Goal: Find specific page/section: Find specific page/section

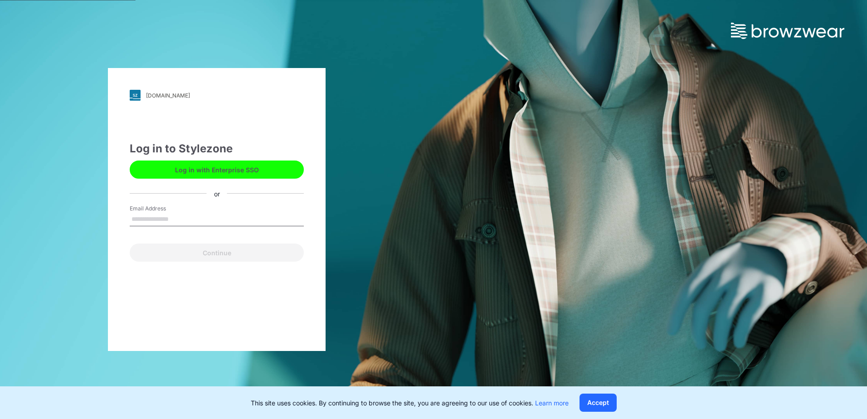
click at [182, 218] on input "Email Address" at bounding box center [217, 220] width 174 height 14
type input "**********"
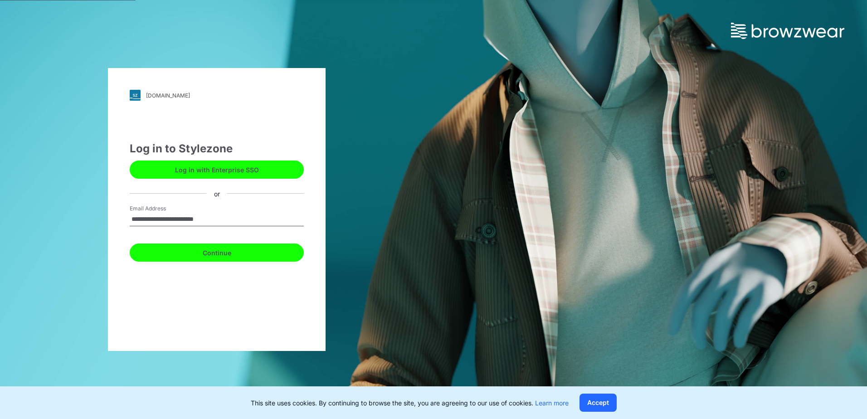
click at [222, 255] on button "Continue" at bounding box center [217, 253] width 174 height 18
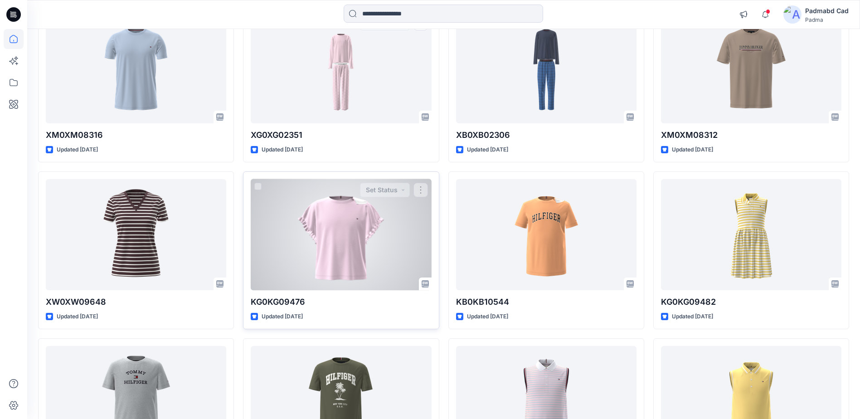
scroll to position [136, 0]
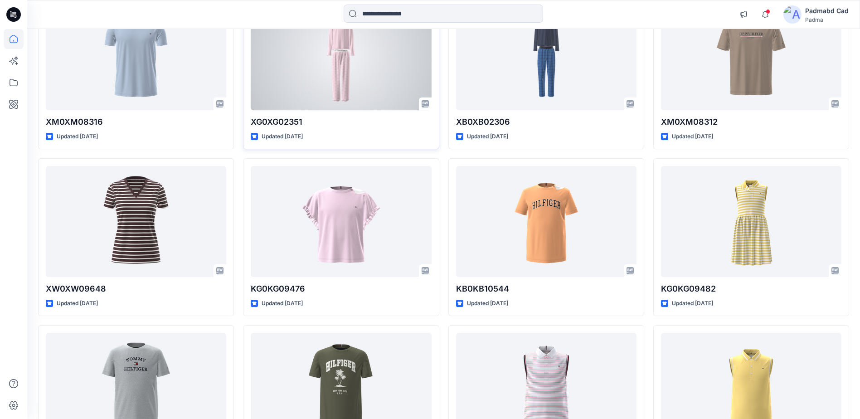
click at [342, 64] on div at bounding box center [341, 54] width 181 height 111
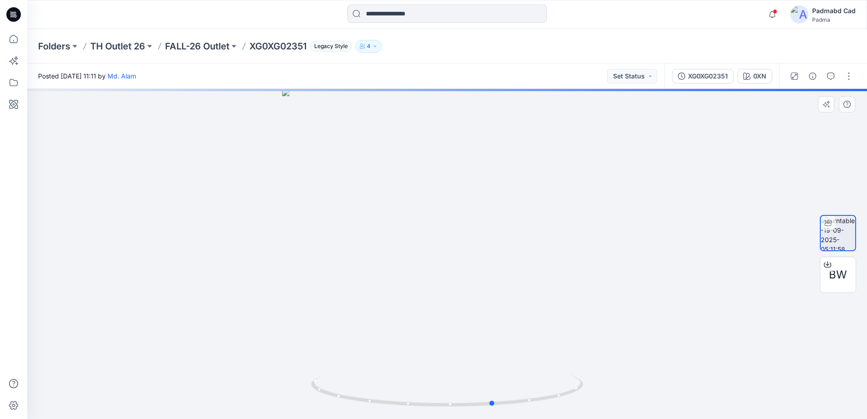
drag, startPoint x: 575, startPoint y: 395, endPoint x: 621, endPoint y: 383, distance: 48.3
click at [621, 383] on div at bounding box center [447, 254] width 840 height 330
click at [774, 15] on icon "button" at bounding box center [772, 14] width 17 height 18
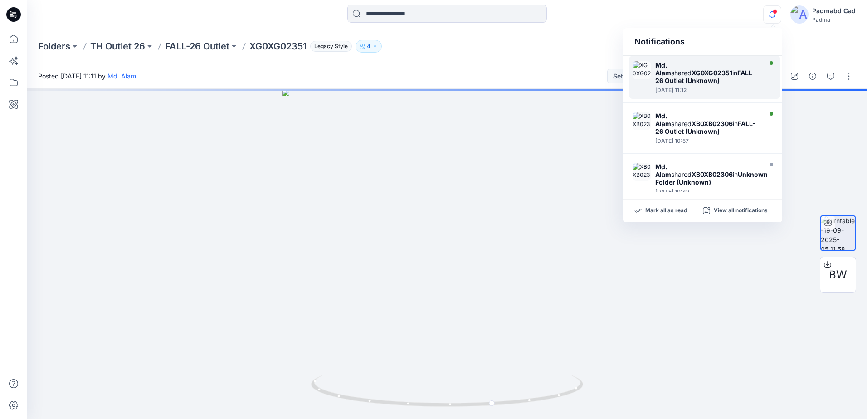
click at [724, 69] on strong "XG0XG02351" at bounding box center [712, 73] width 41 height 8
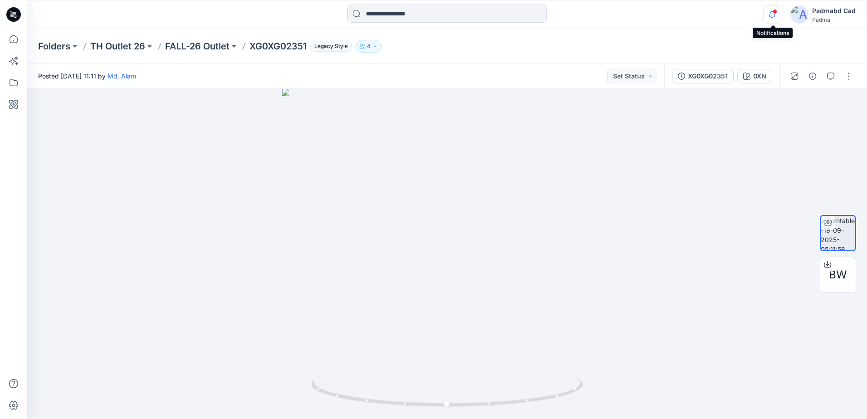
click at [777, 15] on icon "button" at bounding box center [772, 14] width 17 height 18
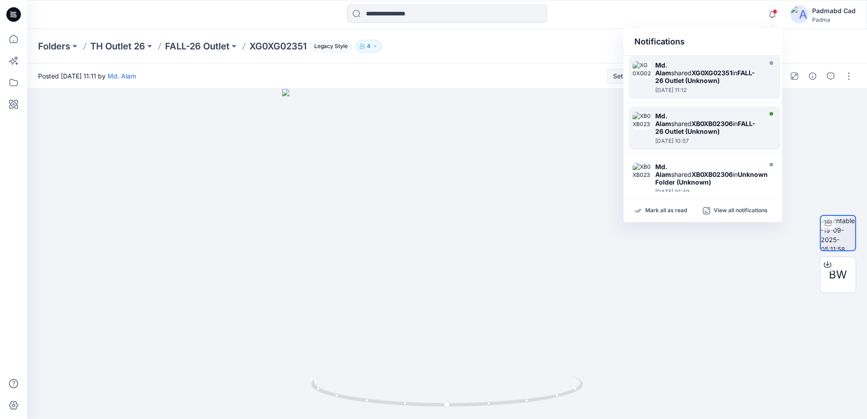
click at [729, 120] on strong "XB0XB02306" at bounding box center [712, 124] width 41 height 8
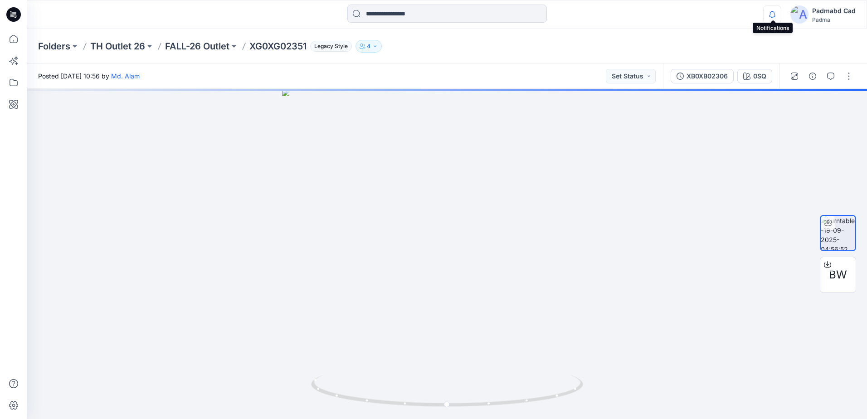
click at [773, 14] on icon "button" at bounding box center [772, 14] width 17 height 18
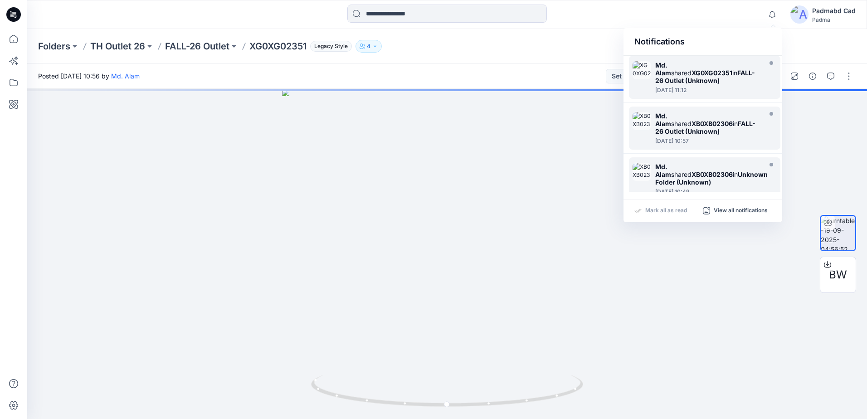
click at [723, 171] on strong "XB0XB02306" at bounding box center [712, 175] width 41 height 8
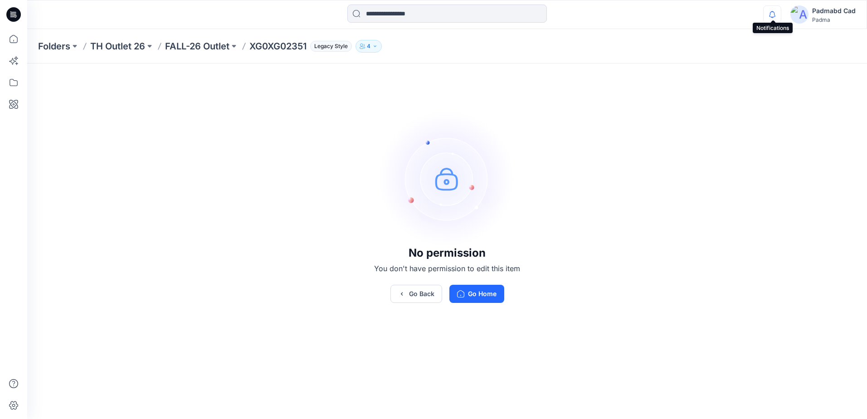
click at [774, 13] on icon "button" at bounding box center [772, 14] width 17 height 18
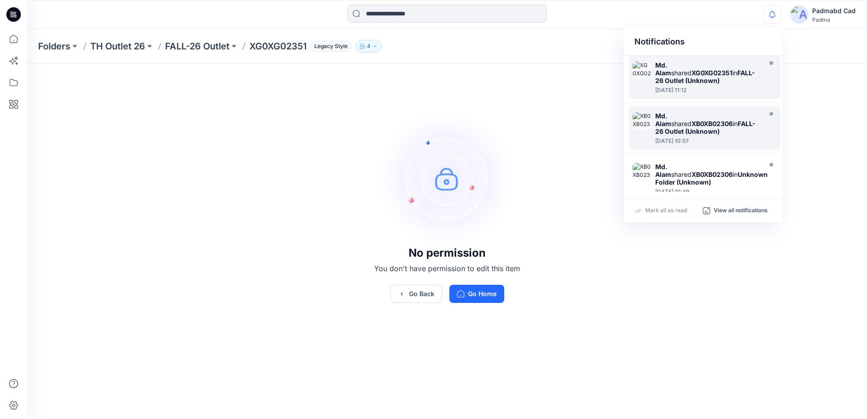
click at [730, 120] on strong "XB0XB02306" at bounding box center [712, 124] width 41 height 8
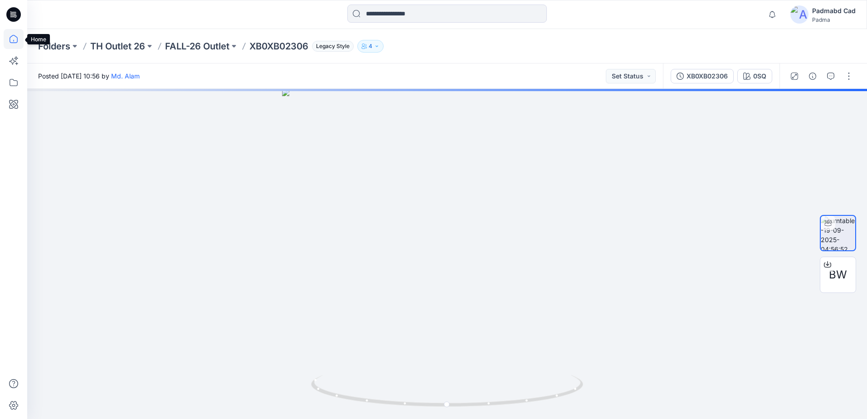
click at [12, 40] on icon at bounding box center [14, 39] width 20 height 20
